Goal: Information Seeking & Learning: Learn about a topic

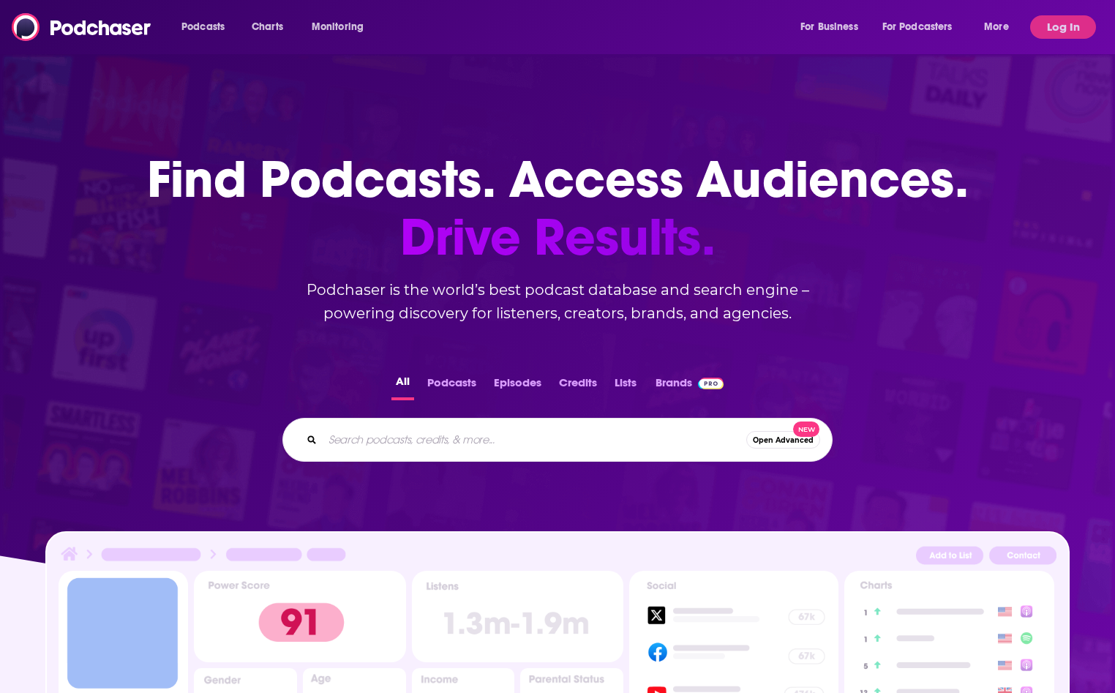
click at [418, 443] on input "Search podcasts, credits, & more..." at bounding box center [535, 439] width 424 height 23
type input "a"
click at [1078, 29] on button "Log In" at bounding box center [1063, 26] width 66 height 23
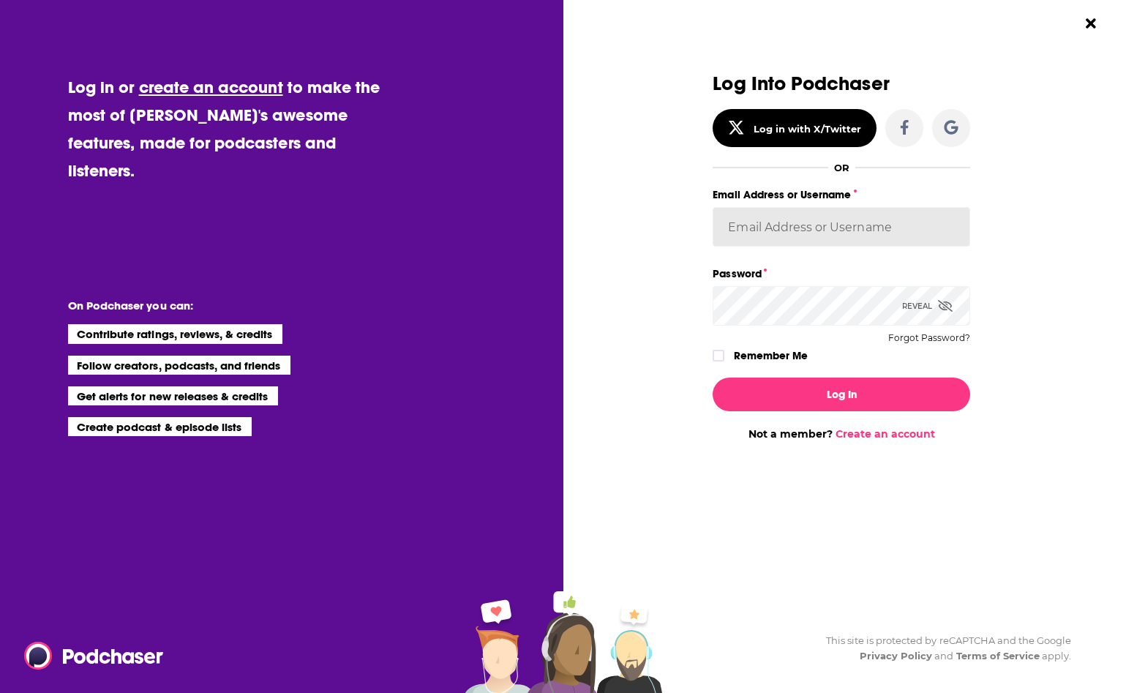
click at [786, 237] on input "Email Address or Username" at bounding box center [840, 226] width 257 height 39
type input "[EMAIL_ADDRESS][DOMAIN_NAME]"
click at [712, 377] on button "Log In" at bounding box center [840, 394] width 257 height 34
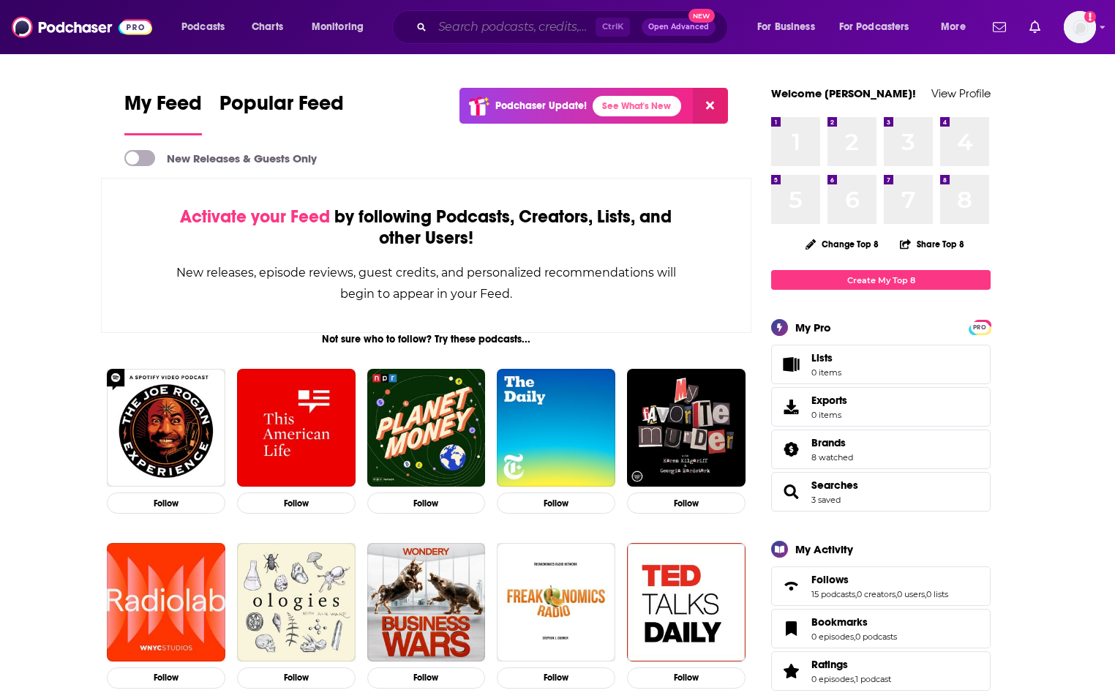
click at [497, 29] on input "Search podcasts, credits, & more..." at bounding box center [513, 26] width 163 height 23
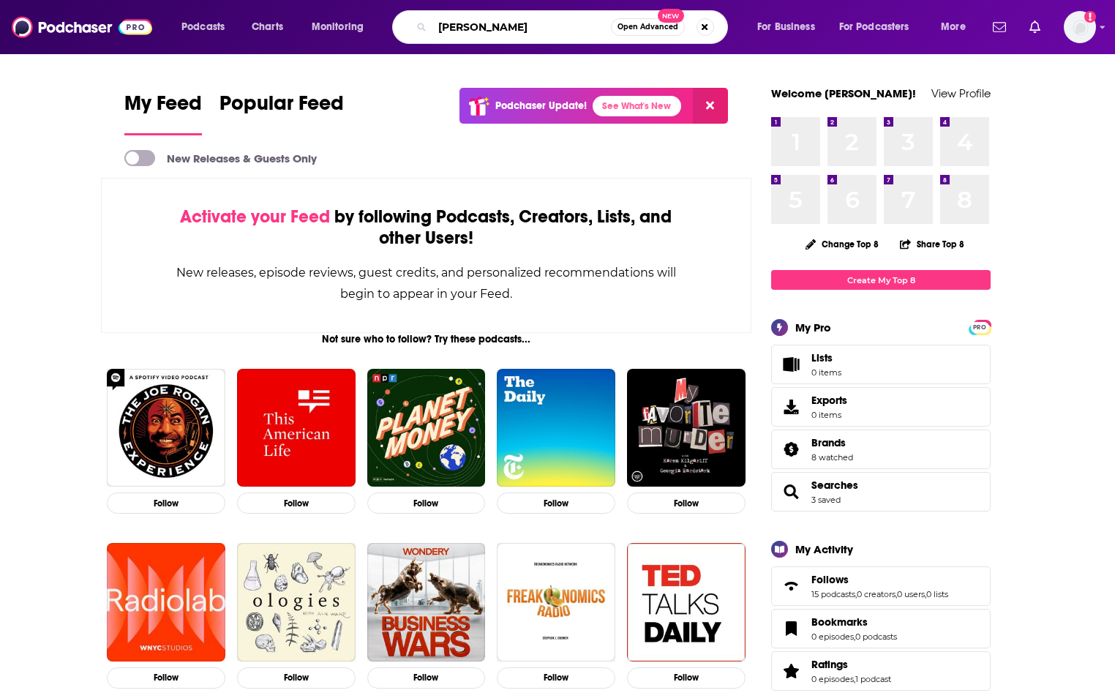
type input "[PERSON_NAME]"
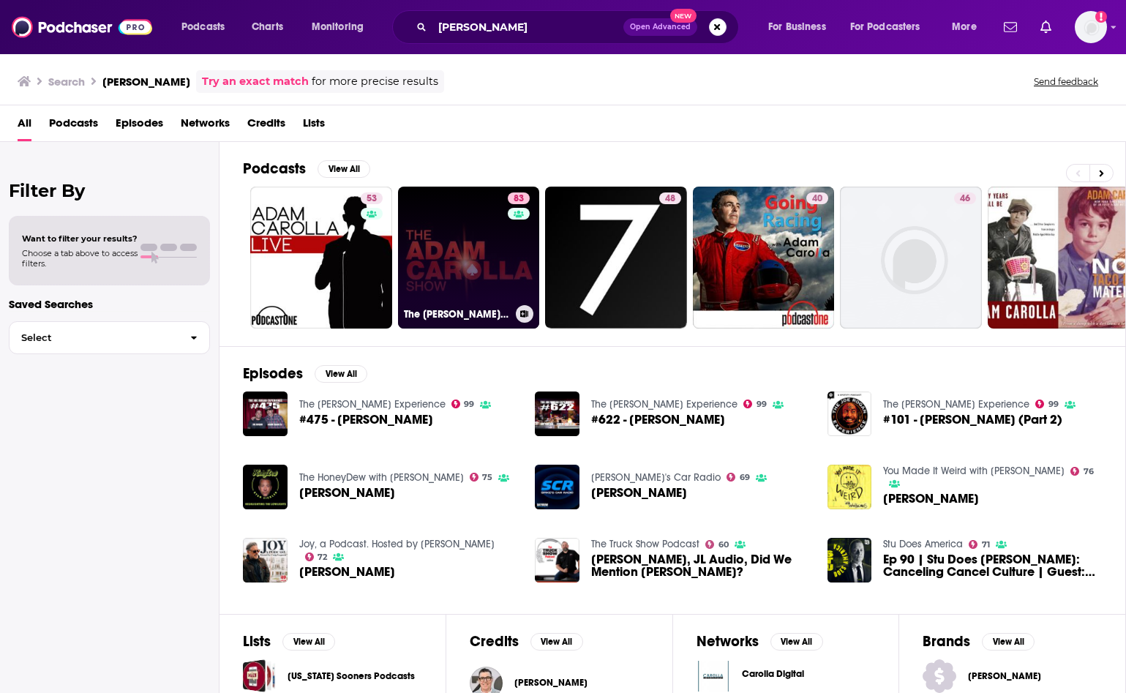
click at [461, 252] on link "83 The [PERSON_NAME] Show" at bounding box center [469, 258] width 142 height 142
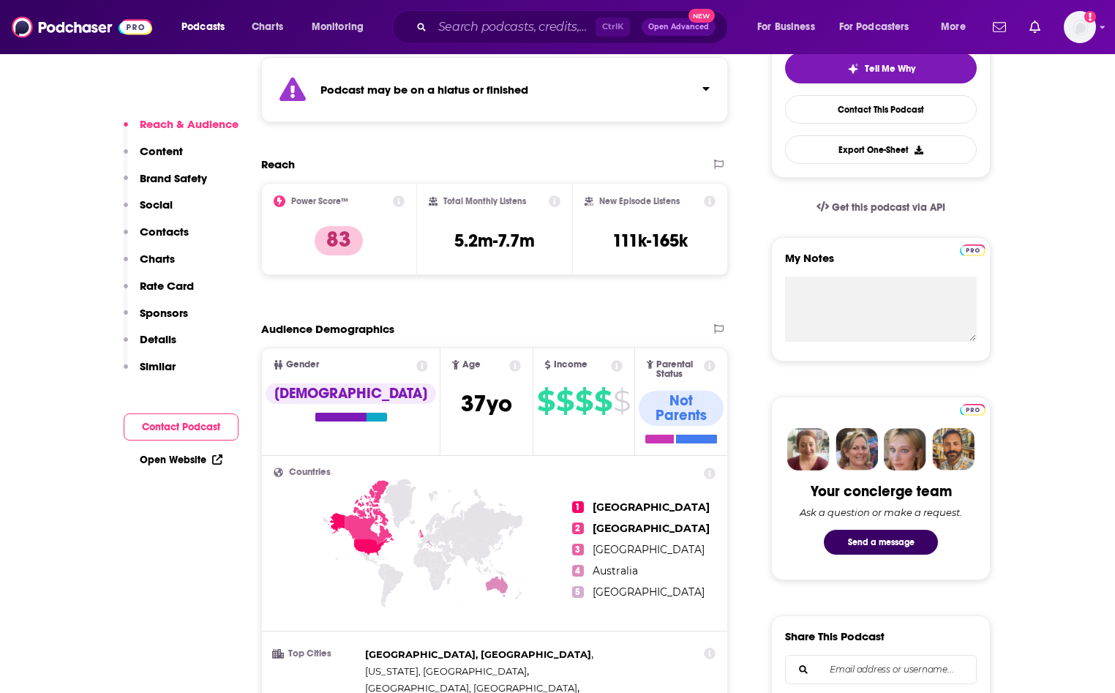
scroll to position [366, 0]
